Goal: Find specific page/section: Find specific page/section

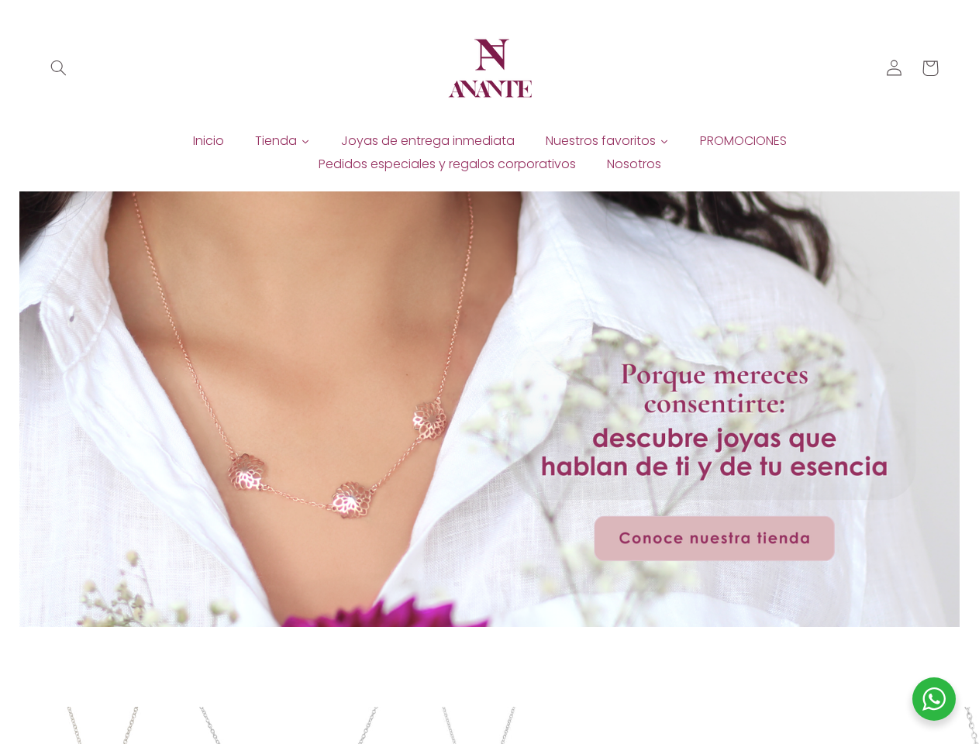
click at [59, 68] on icon "Búsqueda" at bounding box center [58, 68] width 16 height 16
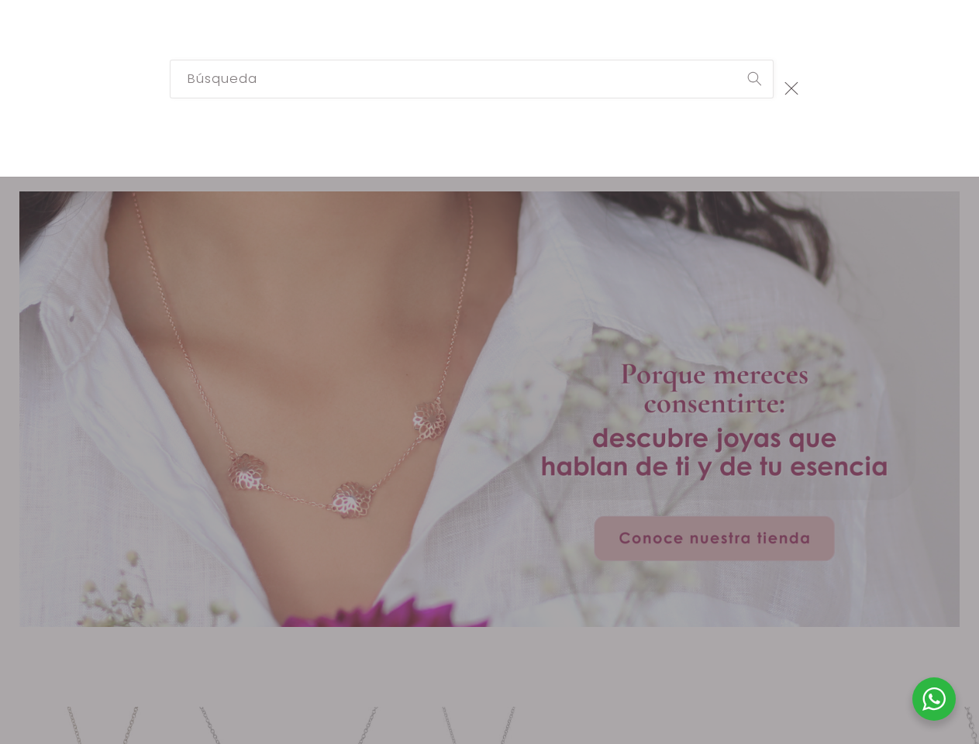
click at [59, 86] on div "Búsqueda" at bounding box center [489, 88] width 979 height 177
click at [305, 141] on div "Búsqueda" at bounding box center [489, 88] width 979 height 177
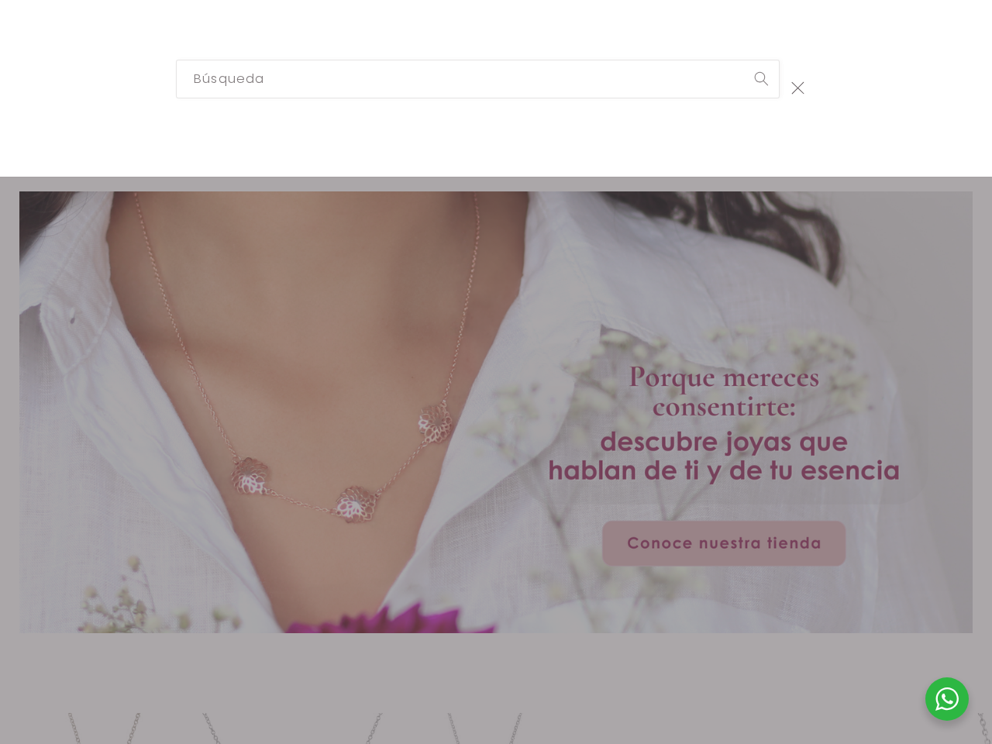
click at [663, 141] on div "Búsqueda" at bounding box center [496, 88] width 992 height 177
click at [0, 88] on div "Búsqueda" at bounding box center [0, 88] width 0 height 0
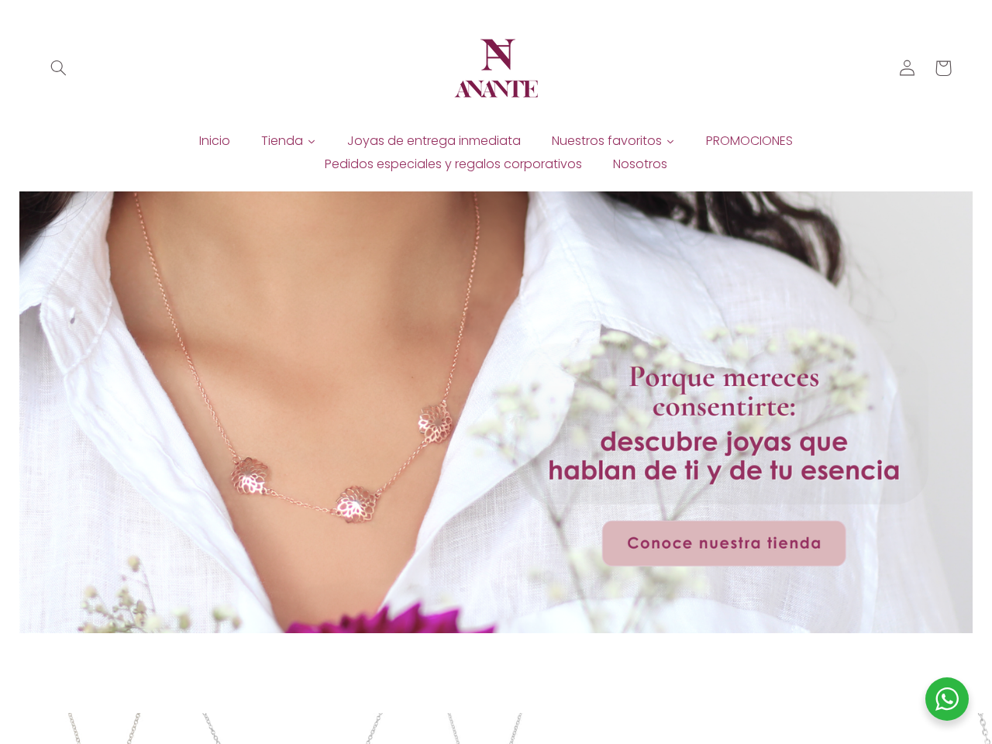
click at [934, 699] on div at bounding box center [946, 698] width 43 height 43
